Goal: Find contact information: Find contact information

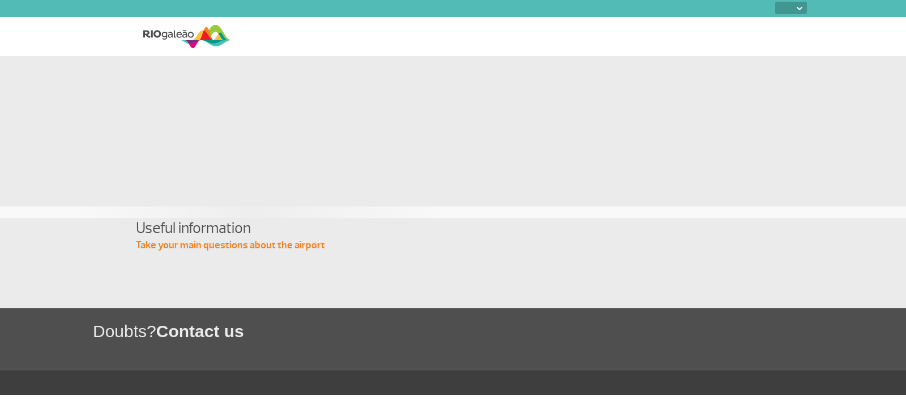
select select
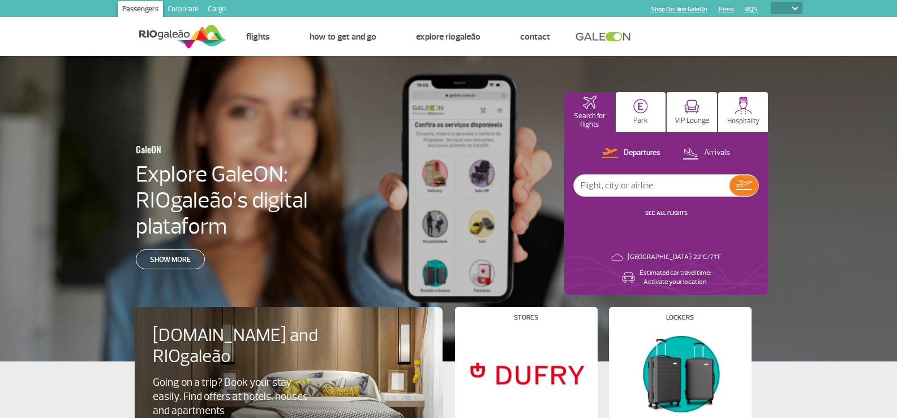
click at [819, 105] on div "GaleON Explore GaleON: RIOgaleão’s digital plataform Show more Search for fligh…" at bounding box center [448, 209] width 897 height 306
drag, startPoint x: 825, startPoint y: 61, endPoint x: 861, endPoint y: 40, distance: 41.8
click at [824, 97] on div "GaleON Explore GaleON: RIOgaleão's digital platform Show more Search for flight…" at bounding box center [448, 209] width 897 height 306
click at [182, 7] on font "Corporate" at bounding box center [183, 9] width 31 height 9
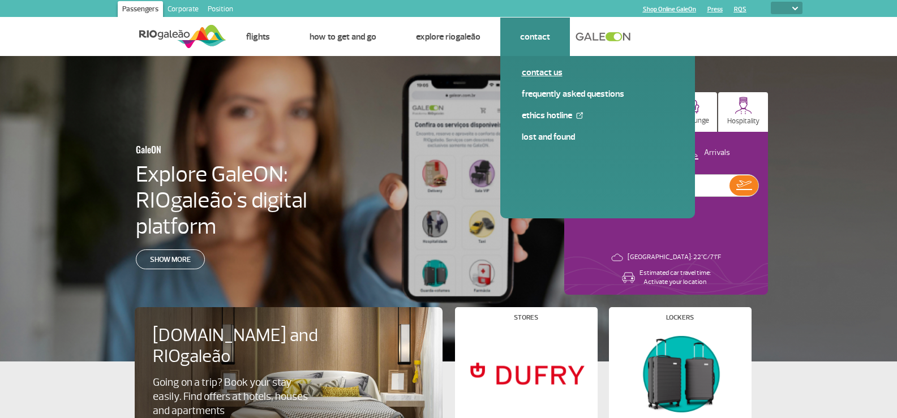
click at [536, 76] on font "Contact us" at bounding box center [542, 72] width 41 height 11
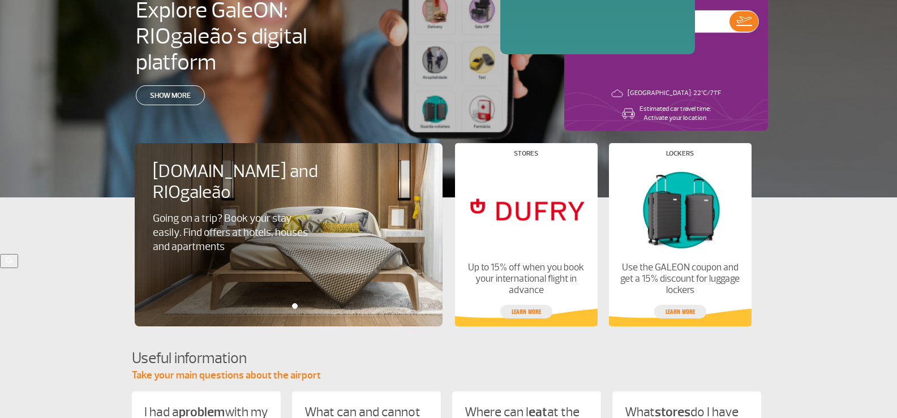
scroll to position [170, 0]
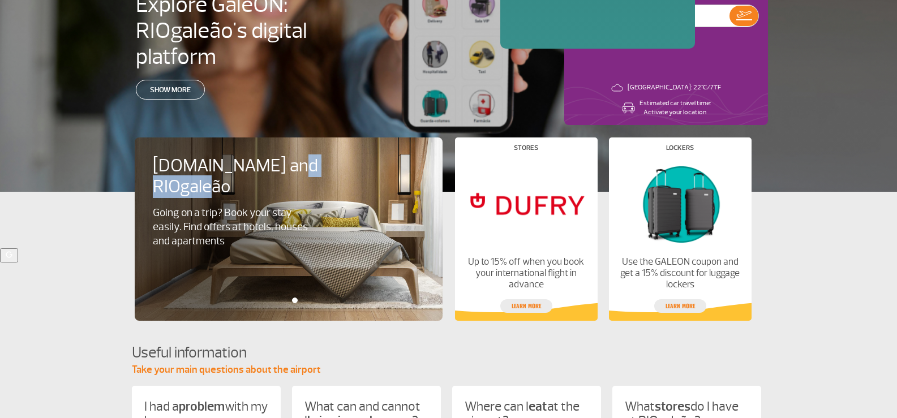
drag, startPoint x: 176, startPoint y: 181, endPoint x: 237, endPoint y: 188, distance: 60.9
click at [237, 188] on div "Booking.com and RIOgaleão Going on a trip? Book your stay easily. Find offers a…" at bounding box center [295, 229] width 320 height 183
copy font "RIOgaleão"
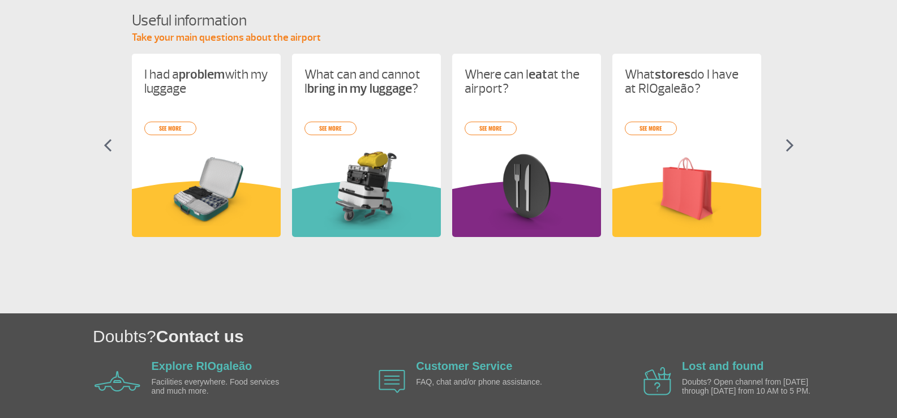
scroll to position [547, 0]
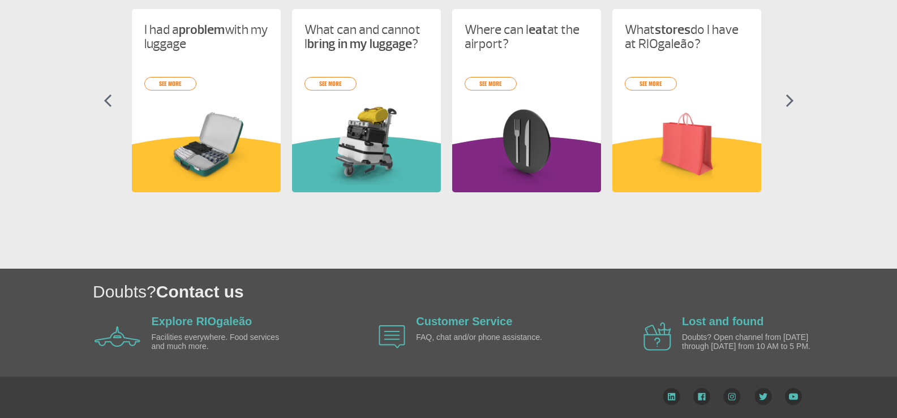
click at [762, 395] on img at bounding box center [764, 396] width 18 height 17
click at [696, 396] on img at bounding box center [701, 396] width 17 height 17
click at [670, 399] on img at bounding box center [672, 396] width 18 height 17
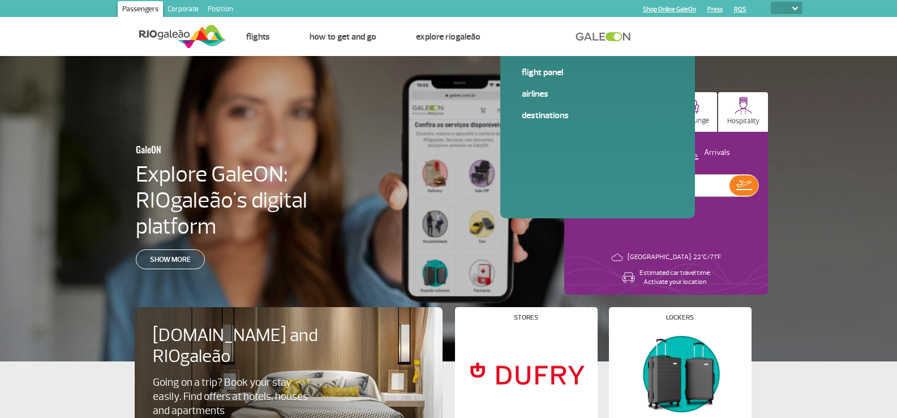
click at [720, 10] on font "Press" at bounding box center [715, 9] width 15 height 7
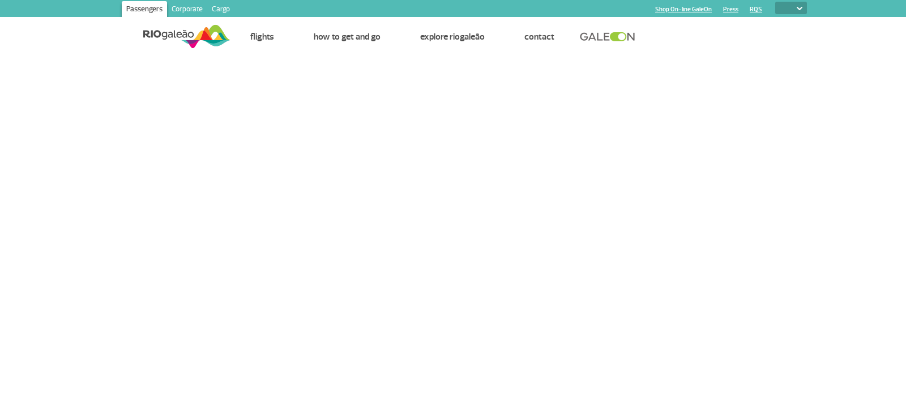
select select
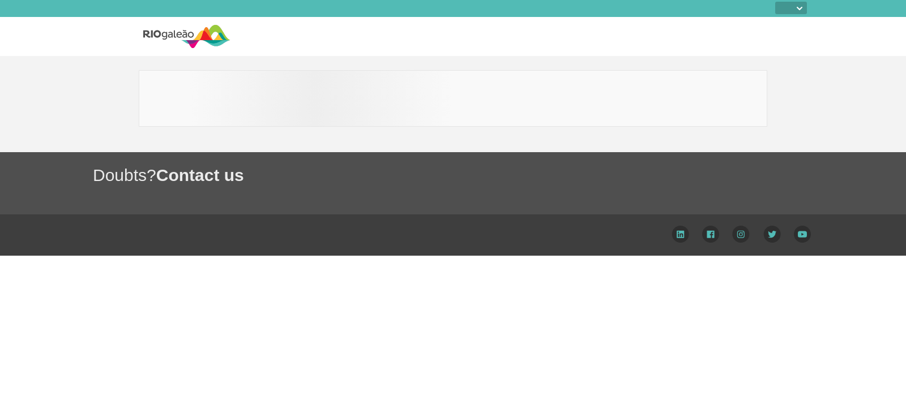
select select
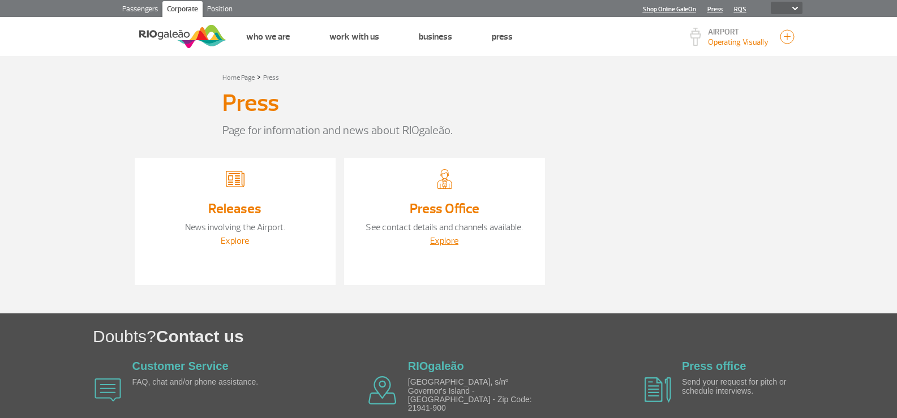
click at [226, 238] on font "Explore" at bounding box center [235, 240] width 28 height 11
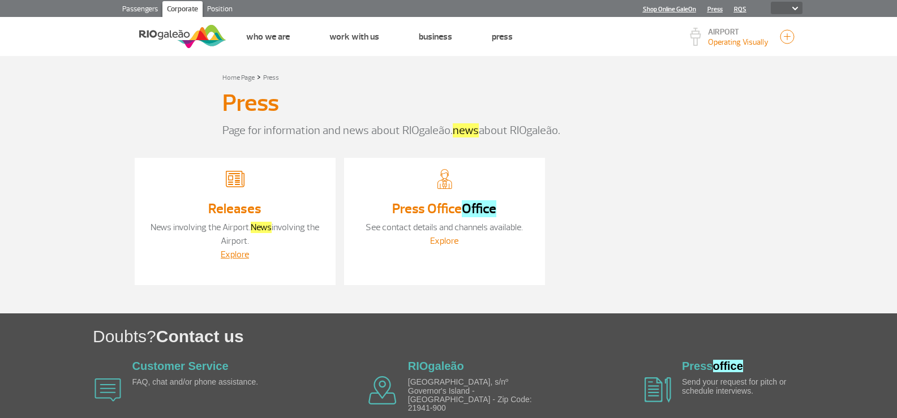
click at [452, 241] on font "Explore" at bounding box center [444, 240] width 28 height 11
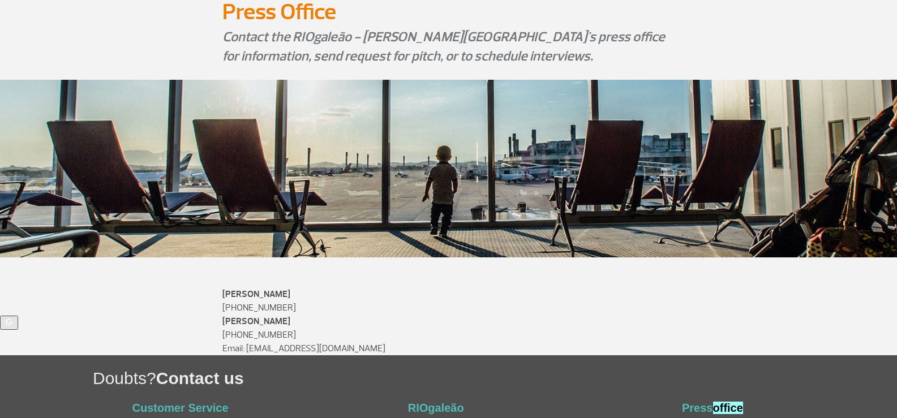
scroll to position [198, 0]
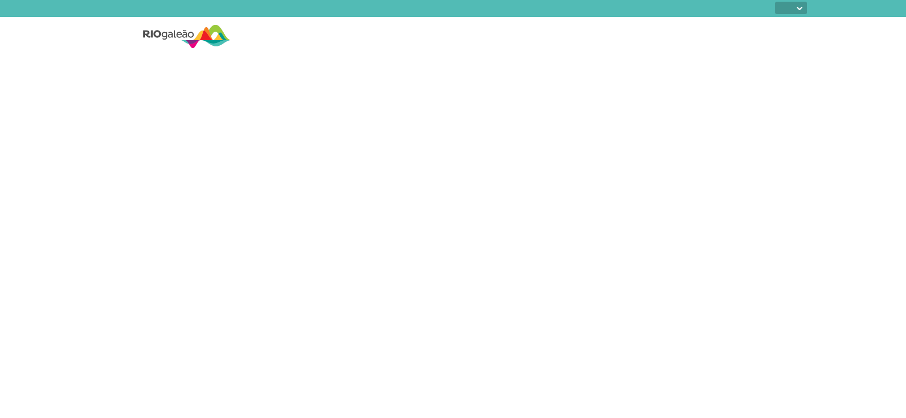
select select
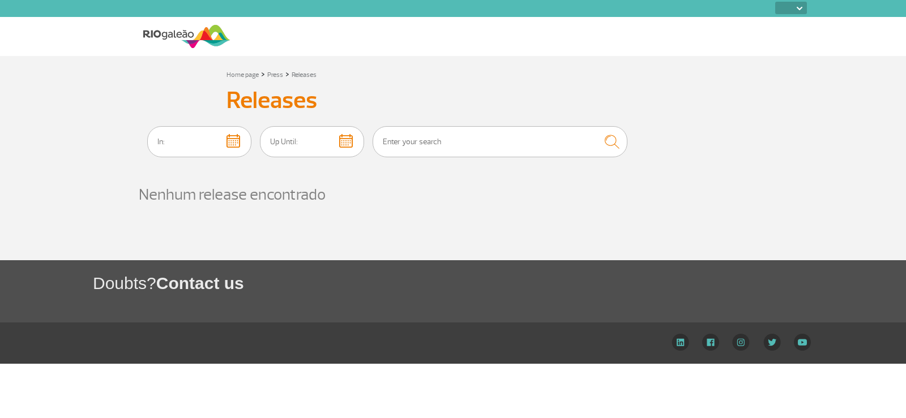
select select
